Goal: Information Seeking & Learning: Learn about a topic

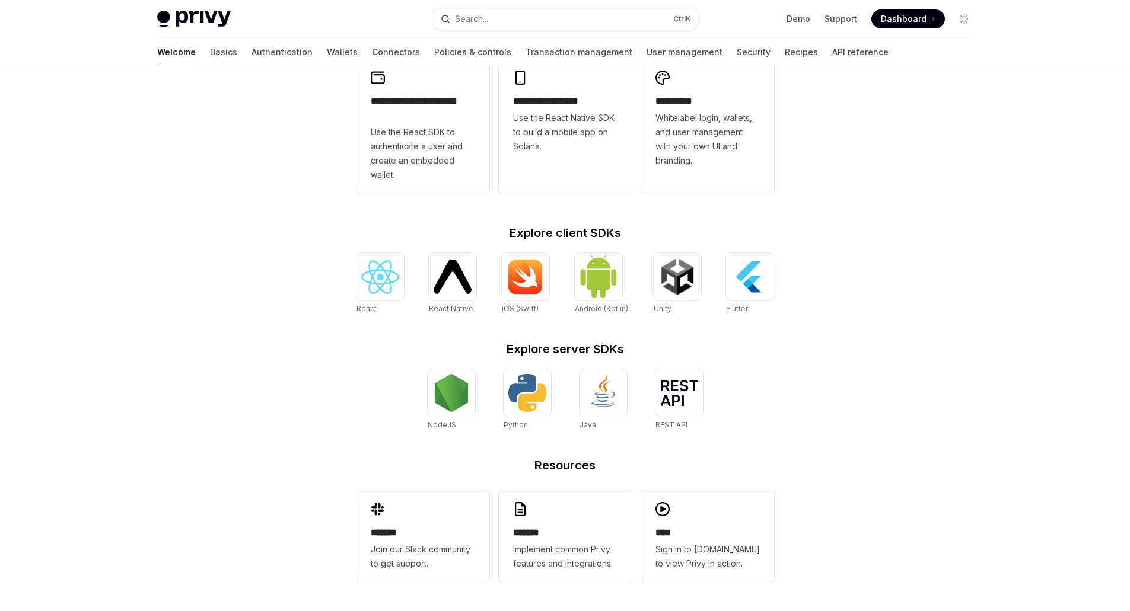
scroll to position [63, 0]
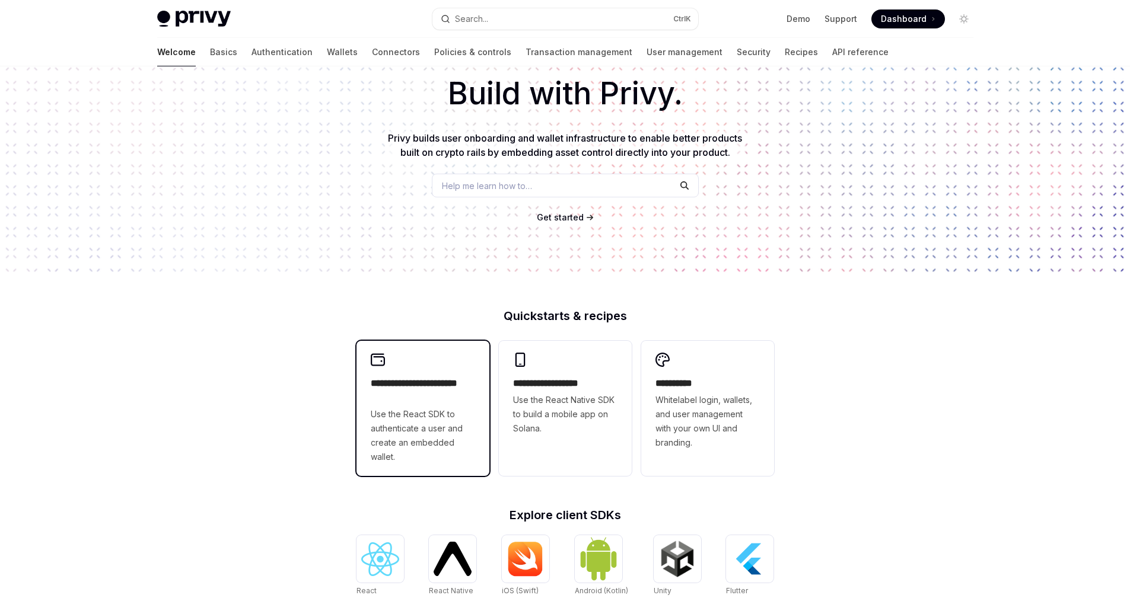
click at [455, 391] on h2 "**********" at bounding box center [423, 391] width 104 height 28
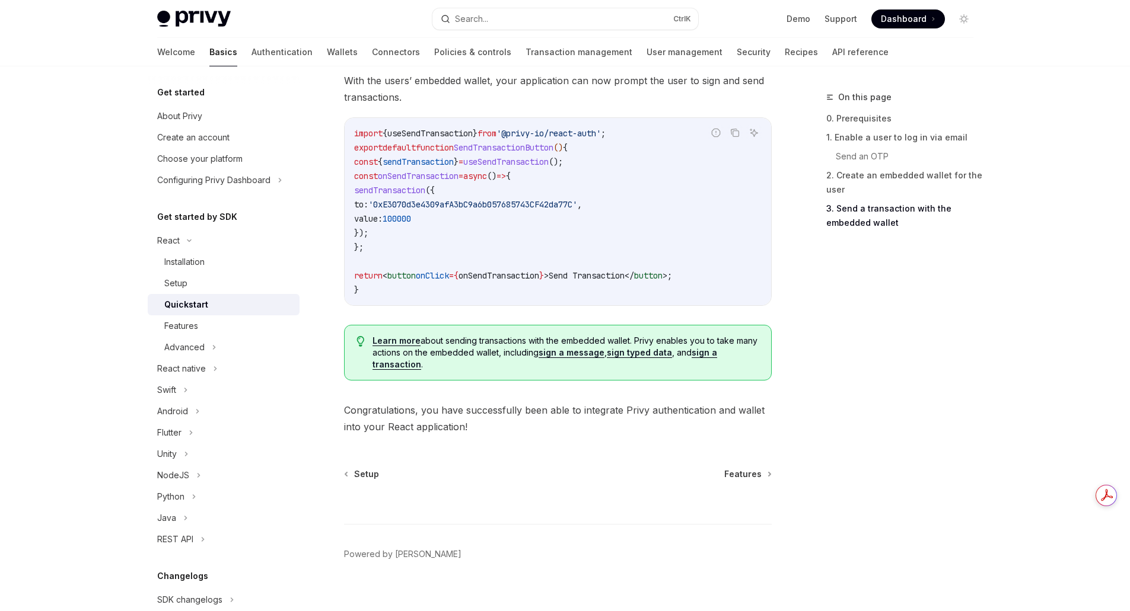
scroll to position [1128, 0]
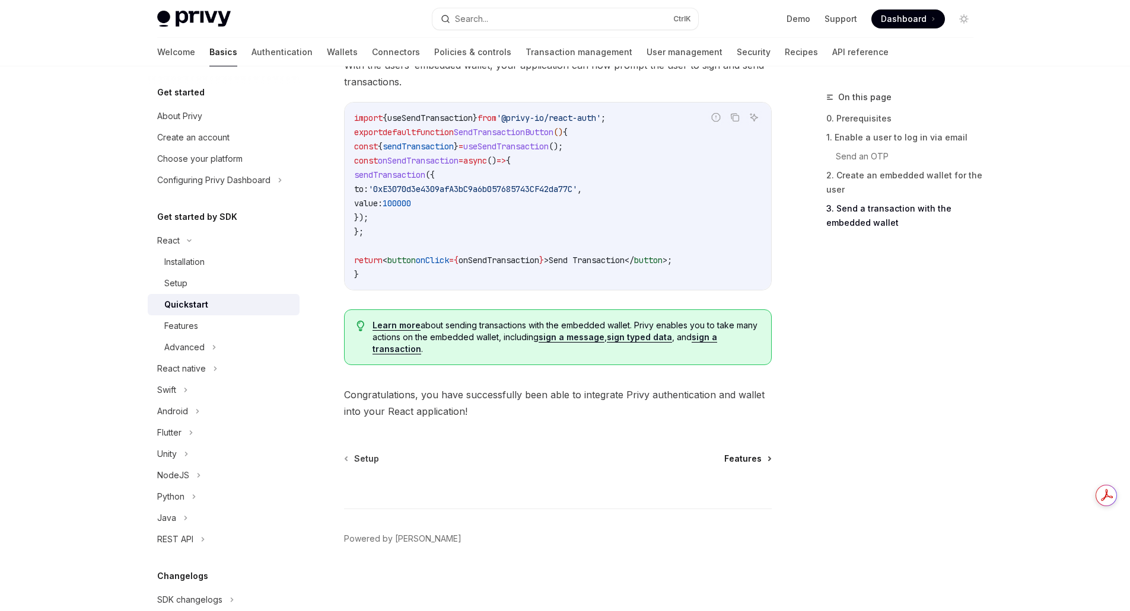
click at [738, 455] on span "Features" at bounding box center [742, 459] width 37 height 12
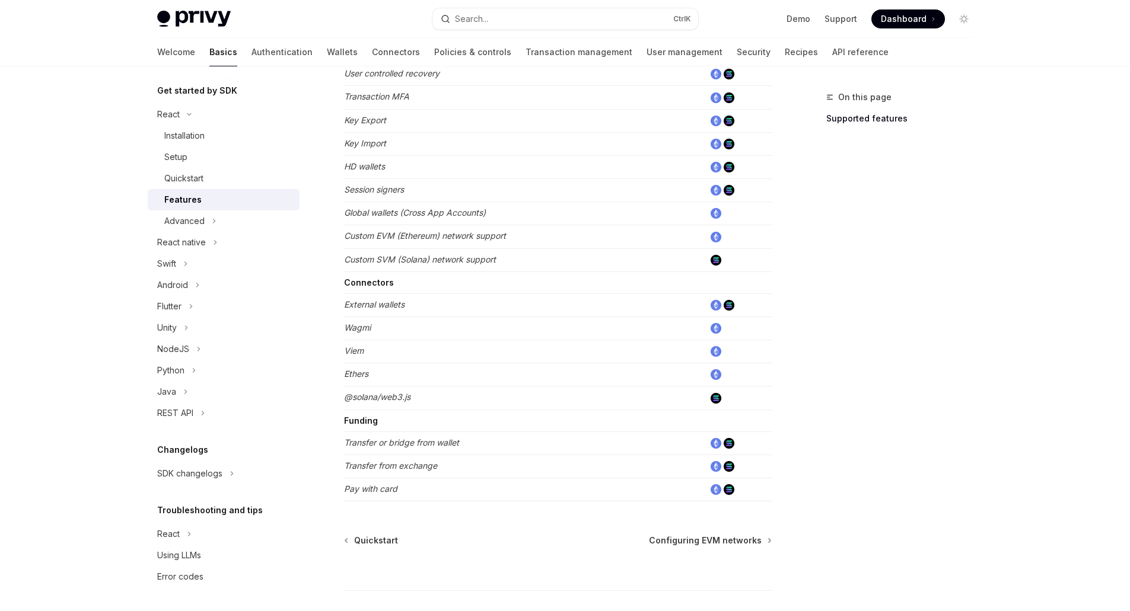
scroll to position [666, 0]
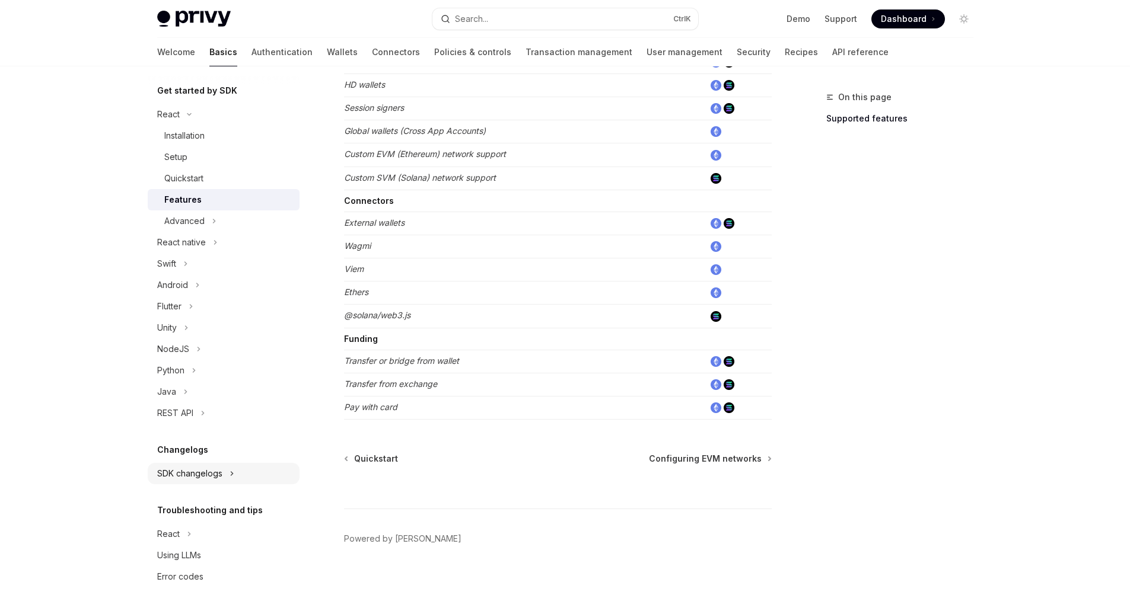
click at [184, 470] on div "SDK changelogs" at bounding box center [189, 474] width 65 height 14
click at [179, 493] on div "React" at bounding box center [175, 495] width 23 height 14
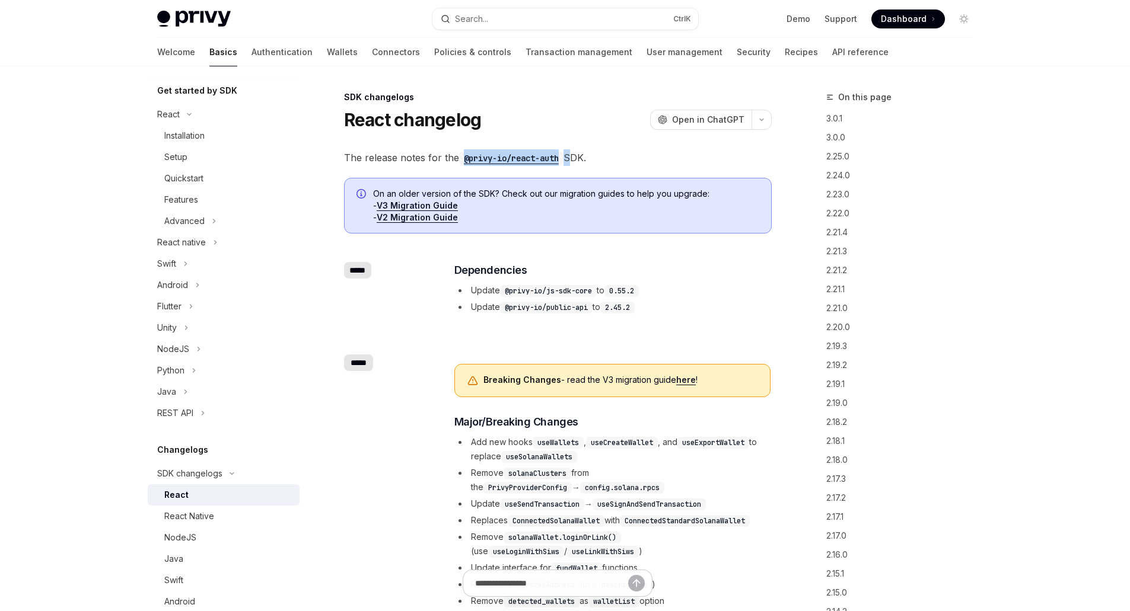
drag, startPoint x: 570, startPoint y: 165, endPoint x: 464, endPoint y: 160, distance: 105.7
click at [464, 160] on span "The release notes for the @privy-io/react-auth SDK." at bounding box center [558, 157] width 428 height 17
copy span "@privy-io/react-auth"
click at [399, 217] on link "V2 Migration Guide" at bounding box center [417, 217] width 81 height 11
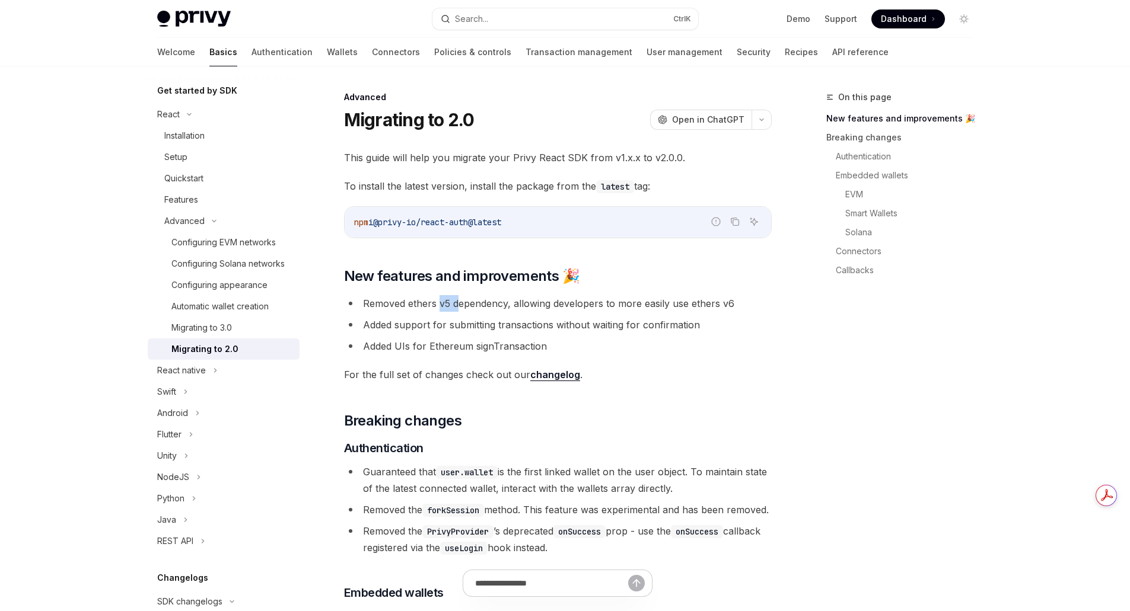
drag, startPoint x: 439, startPoint y: 306, endPoint x: 473, endPoint y: 305, distance: 33.2
click at [468, 305] on li "Removed ethers v5 dependency, allowing developers to more easily use ethers v6" at bounding box center [558, 303] width 428 height 17
click at [610, 297] on li "Removed ethers v5 dependency, allowing developers to more easily use ethers v6" at bounding box center [558, 303] width 428 height 17
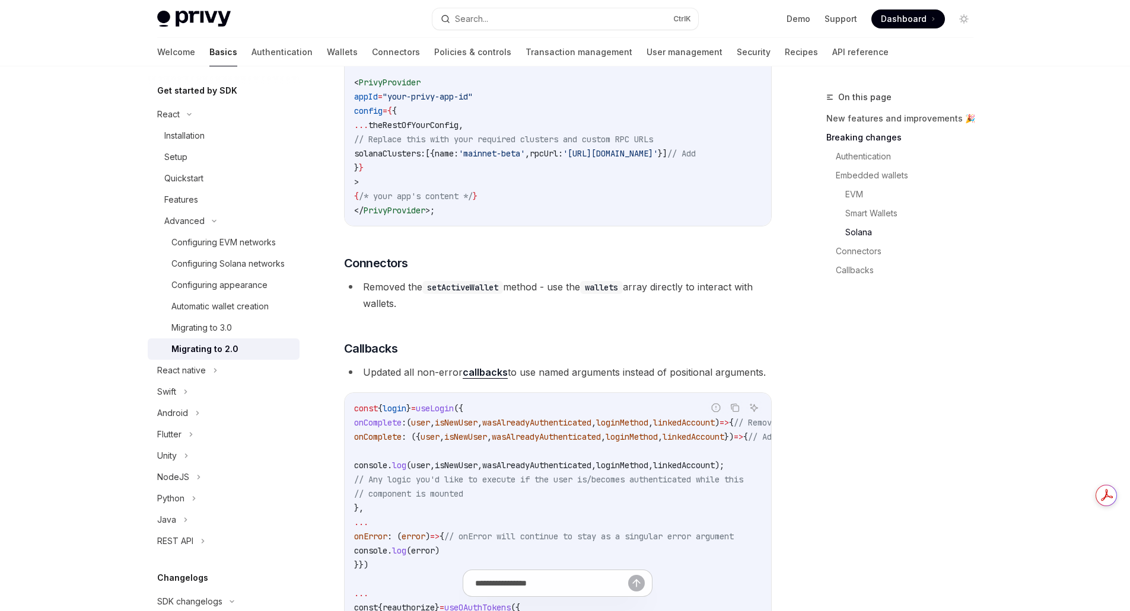
scroll to position [3404, 0]
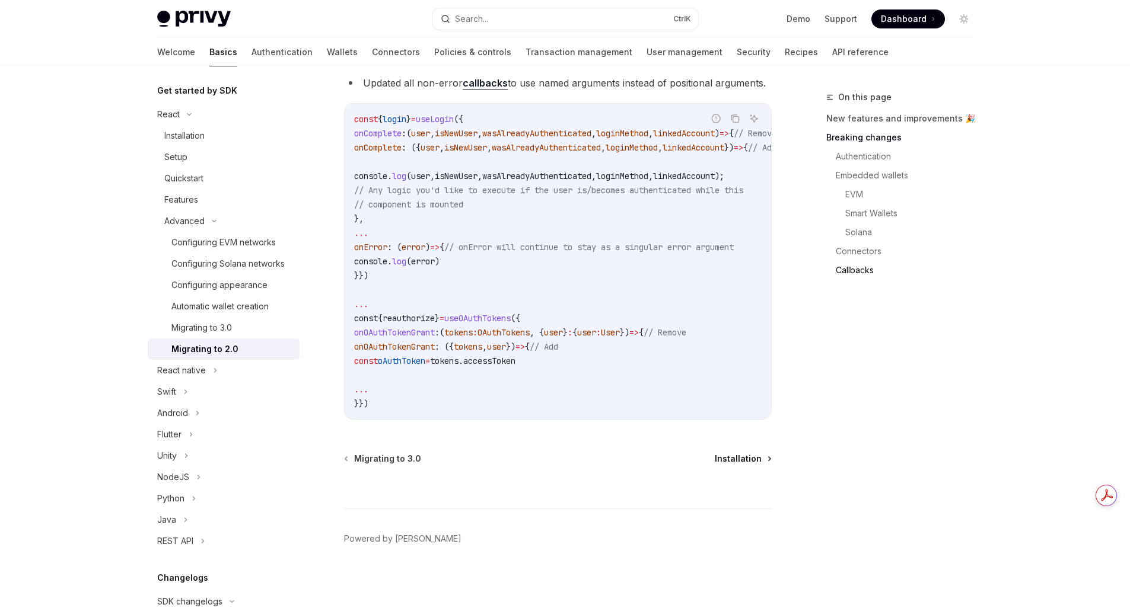
click at [732, 457] on span "Installation" at bounding box center [738, 459] width 47 height 12
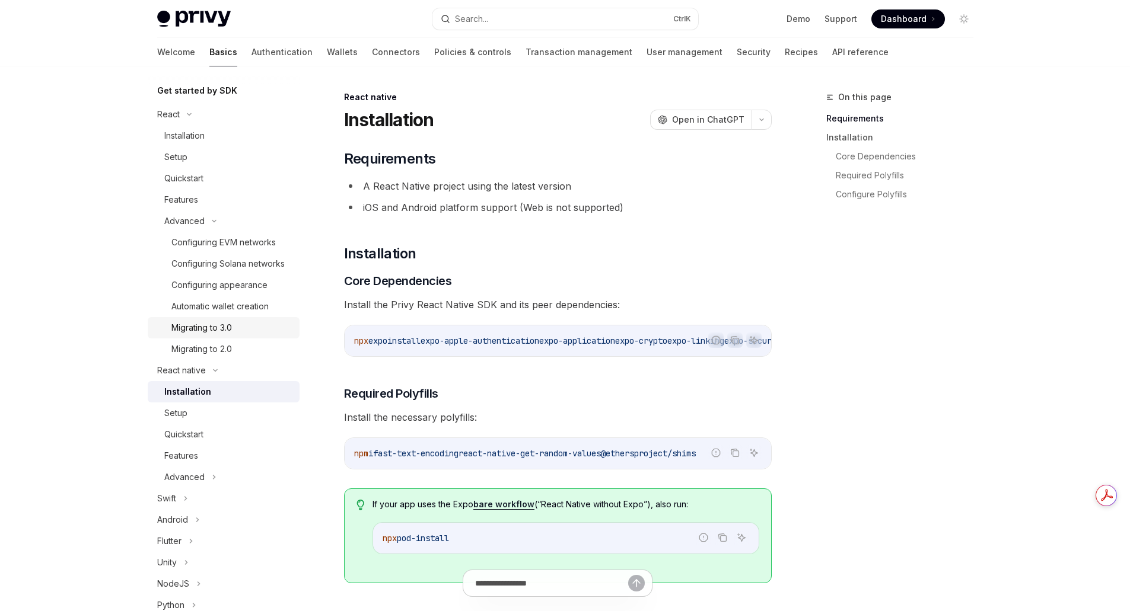
click at [237, 335] on div "Migrating to 3.0" at bounding box center [231, 328] width 121 height 14
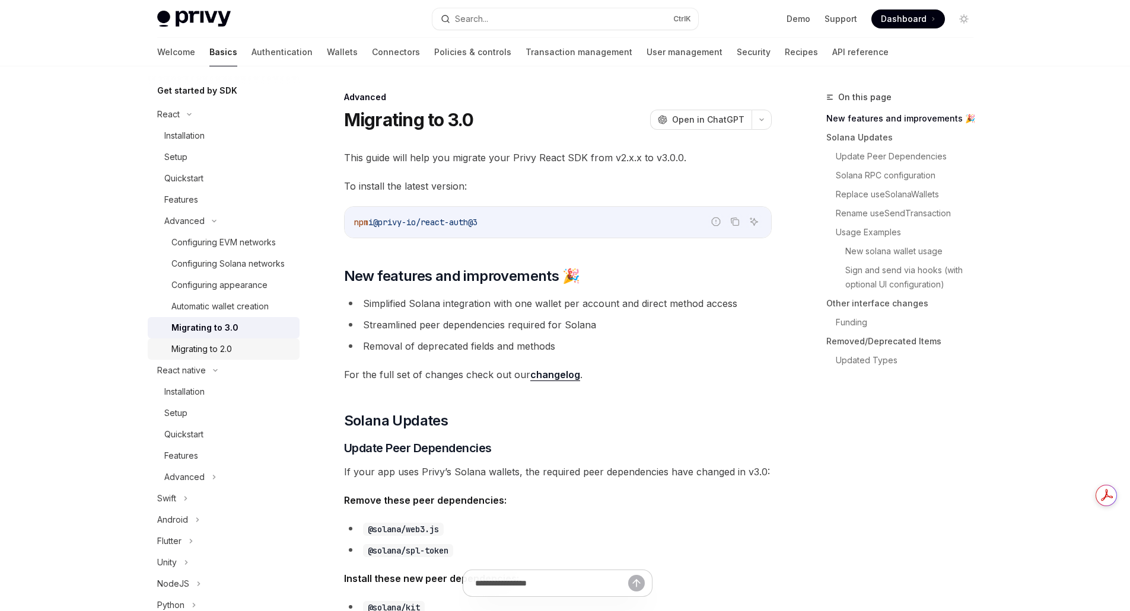
click at [225, 356] on div "Migrating to 2.0" at bounding box center [201, 349] width 60 height 14
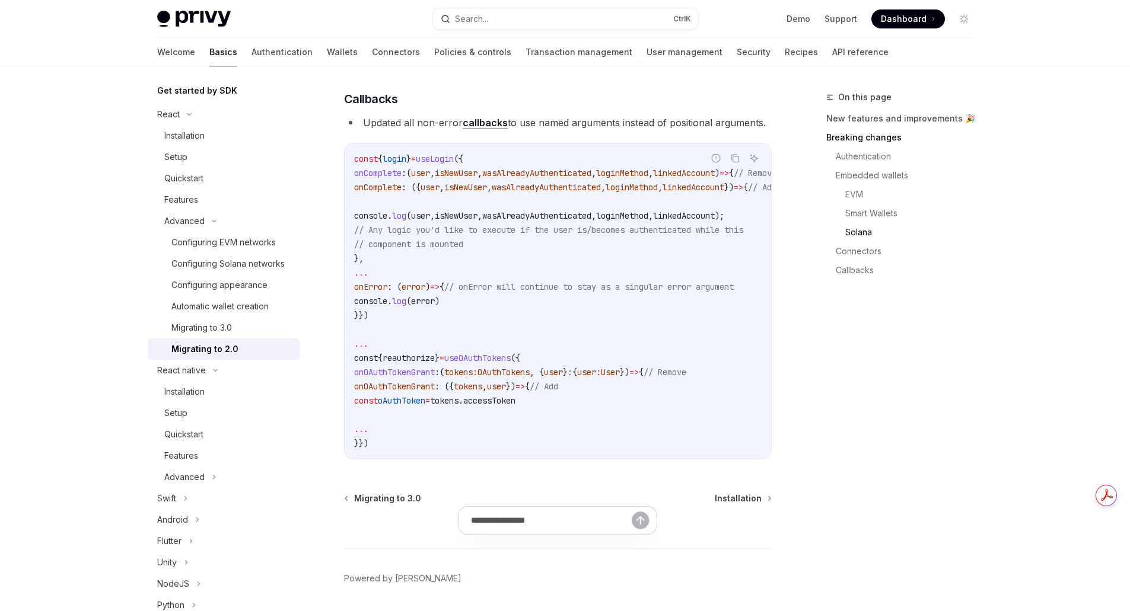
scroll to position [3404, 0]
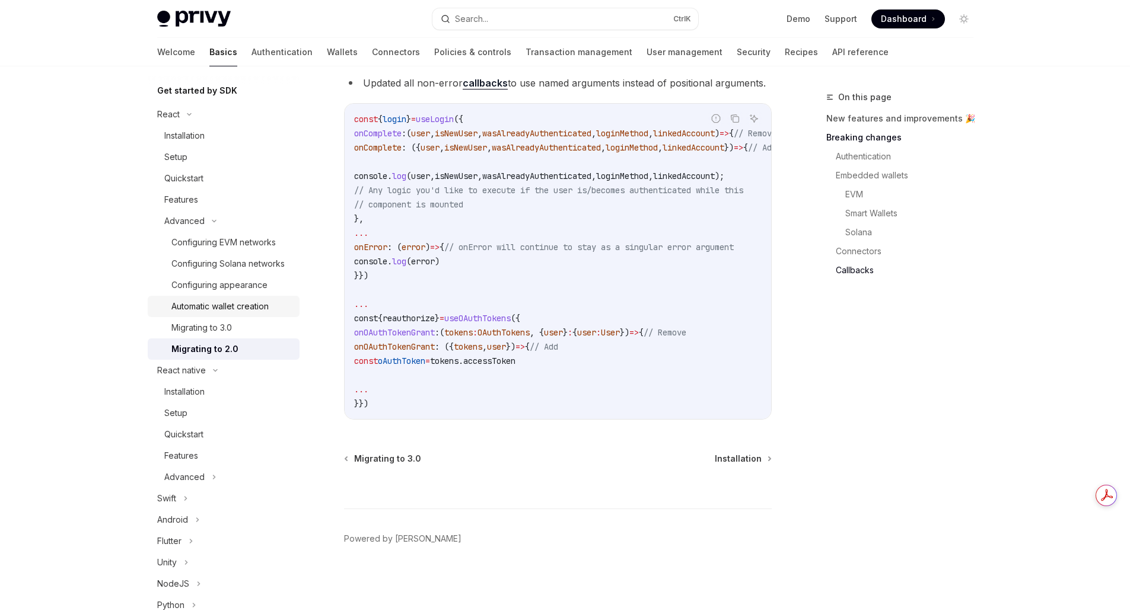
click at [206, 314] on div "Automatic wallet creation" at bounding box center [219, 306] width 97 height 14
type textarea "*"
